Goal: Task Accomplishment & Management: Complete application form

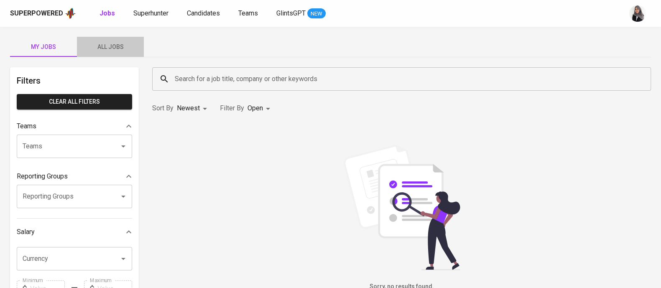
click at [109, 49] on span "All Jobs" at bounding box center [110, 47] width 57 height 10
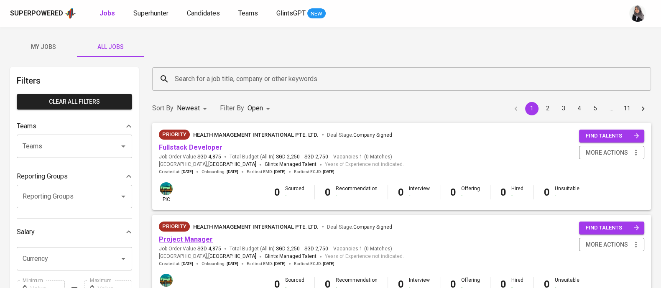
click at [185, 239] on link "Project Manager" at bounding box center [186, 239] width 54 height 8
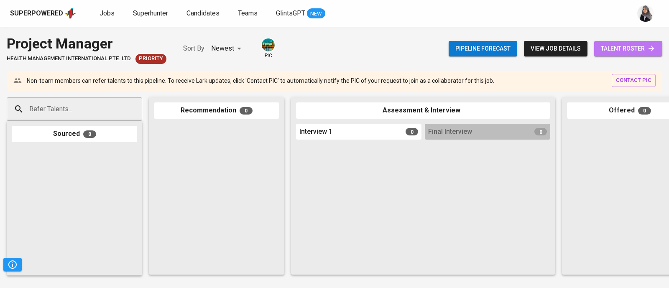
click at [627, 47] on span "talent roster" at bounding box center [628, 48] width 55 height 10
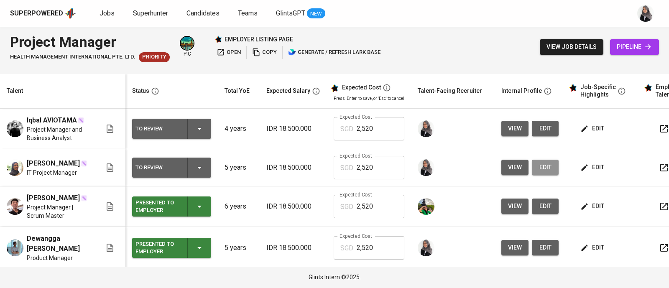
click at [544, 173] on span "edit" at bounding box center [545, 167] width 13 height 10
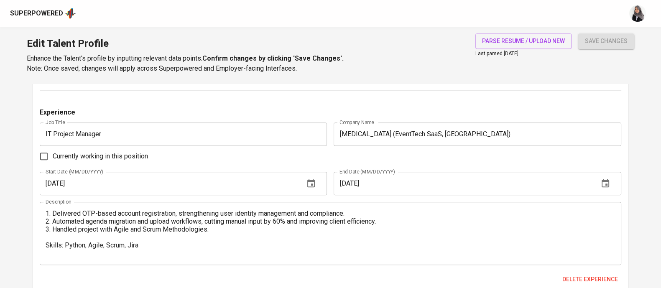
scroll to position [973, 0]
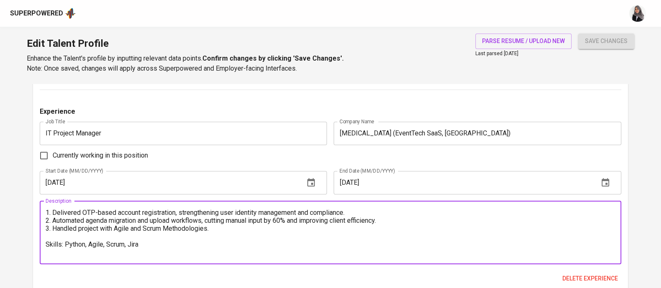
drag, startPoint x: 223, startPoint y: 228, endPoint x: 44, endPoint y: 227, distance: 178.6
click at [44, 227] on div "1. Delivered OTP-based account registration, strengthening user identity manage…" at bounding box center [331, 232] width 582 height 63
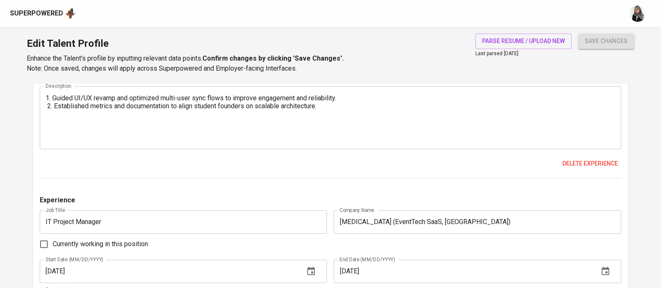
scroll to position [875, 0]
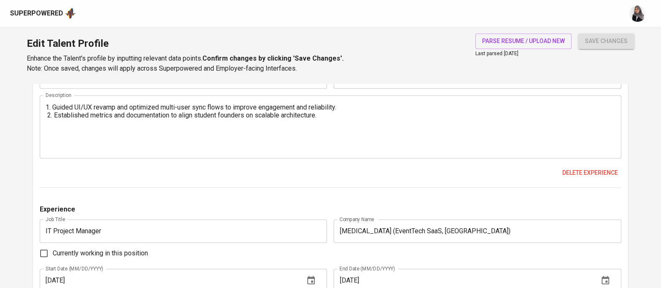
click at [342, 114] on textarea "1. Guided UI/UX revamp and optimized multi-user sync flows to improve engagemen…" at bounding box center [331, 127] width 570 height 48
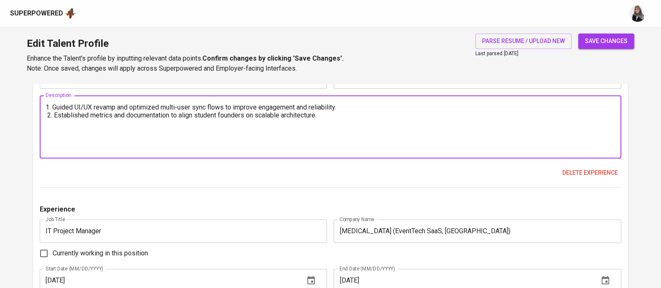
paste textarea "3. Handled project with Agile and Scrum Methodologies."
click at [46, 115] on textarea "1. Guided UI/UX revamp and optimized multi-user sync flows to improve engagemen…" at bounding box center [331, 127] width 570 height 48
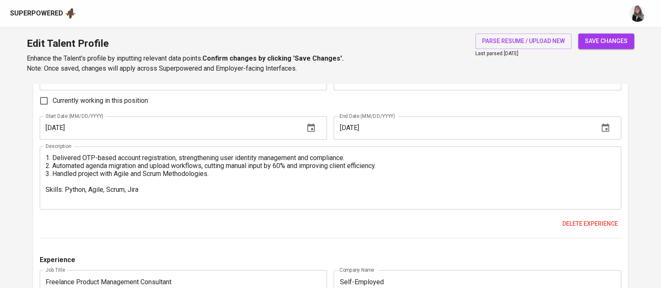
scroll to position [1025, 0]
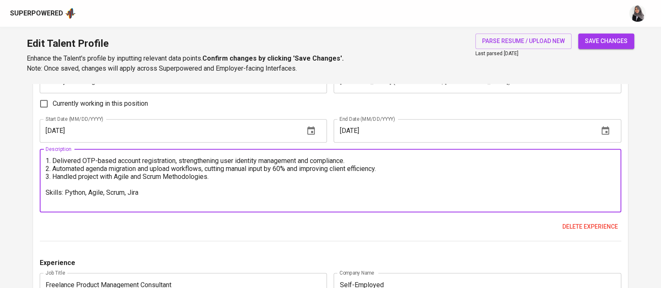
drag, startPoint x: 143, startPoint y: 194, endPoint x: 43, endPoint y: 196, distance: 100.8
click at [43, 196] on div "1. Delivered OTP-based account registration, strengthening user identity manage…" at bounding box center [331, 180] width 582 height 63
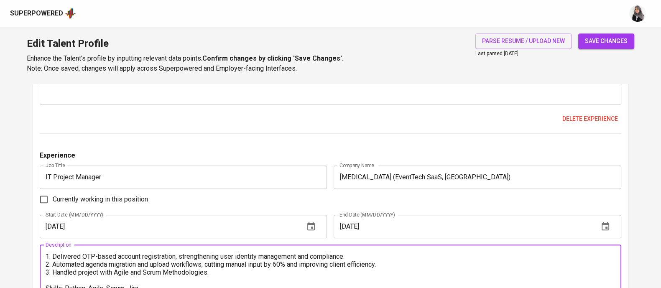
scroll to position [847, 0]
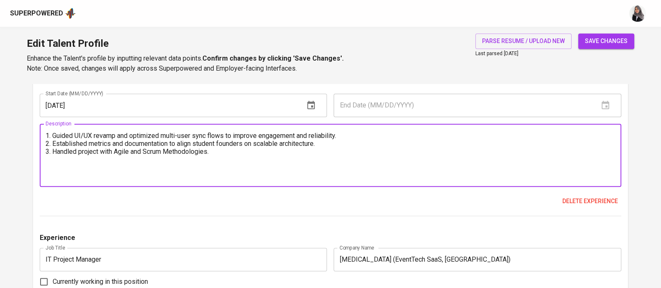
click at [52, 165] on textarea "1. Guided UI/UX revamp and optimized multi-user sync flows to improve engagemen…" at bounding box center [331, 156] width 570 height 48
click at [235, 158] on textarea "1. Guided UI/UX revamp and optimized multi-user sync flows to improve engagemen…" at bounding box center [331, 156] width 570 height 48
paste textarea "Skills: Python, Agile, Scrum, Jira"
drag, startPoint x: 90, startPoint y: 167, endPoint x: 65, endPoint y: 167, distance: 25.1
click at [65, 167] on textarea "1. Guided UI/UX revamp and optimized multi-user sync flows to improve engagemen…" at bounding box center [331, 156] width 570 height 48
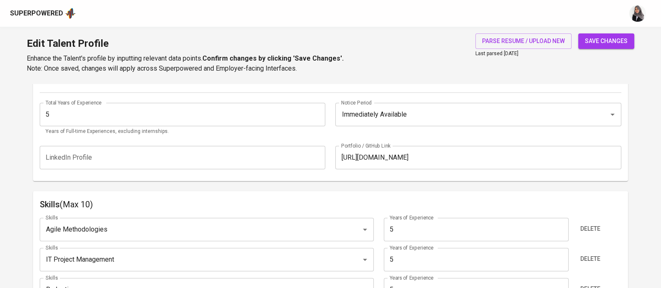
scroll to position [264, 0]
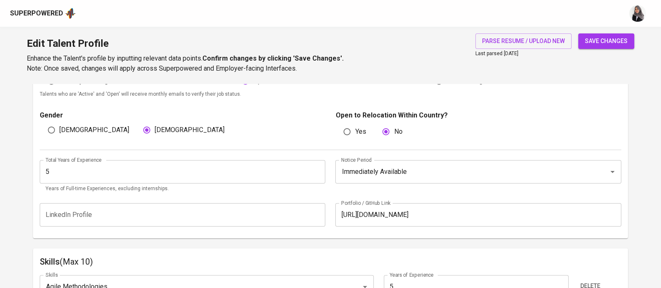
type textarea "1. Guided UI/UX revamp and optimized multi-user sync flows to improve engagemen…"
click at [600, 46] on button "save changes" at bounding box center [606, 40] width 56 height 15
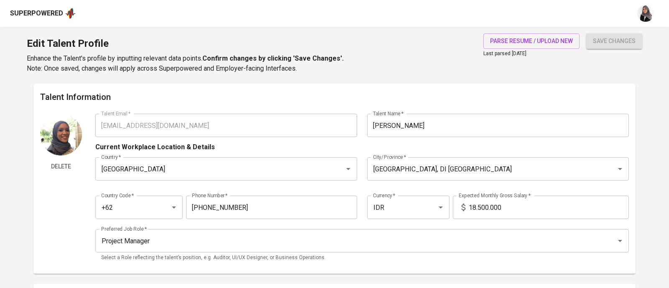
type input "[EMAIL_ADDRESS][DOMAIN_NAME]"
type input "[PERSON_NAME]"
type input "Indonesia"
type input "Yogyakarta, DI Yogyakarta"
type input "+62"
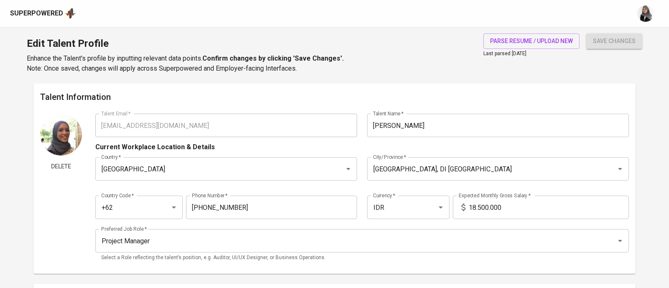
type input "812-2806-0875"
type input "IDR"
type input "Project Manager"
radio input "true"
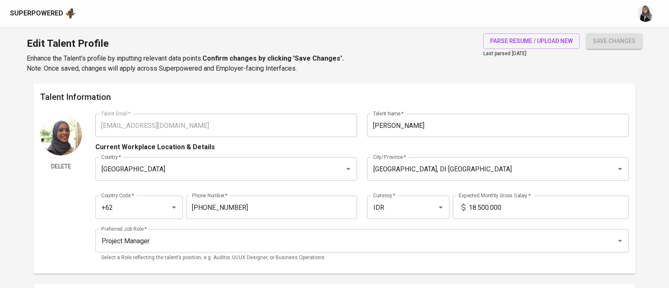
type input "5"
type input "Immediately Available"
type input "https://bit.ly/sbmportfolio"
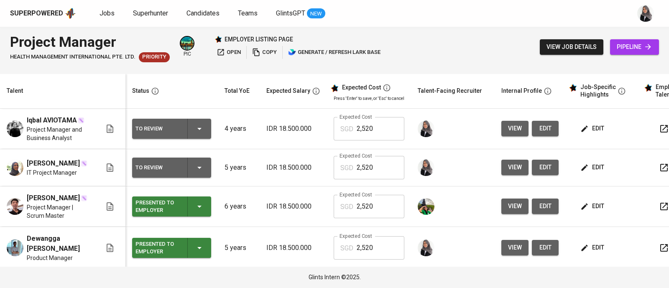
click at [569, 26] on div "Superpowered Jobs Superhunter Candidates Teams GlintsGPT NEW" at bounding box center [334, 13] width 669 height 27
